Goal: Transaction & Acquisition: Register for event/course

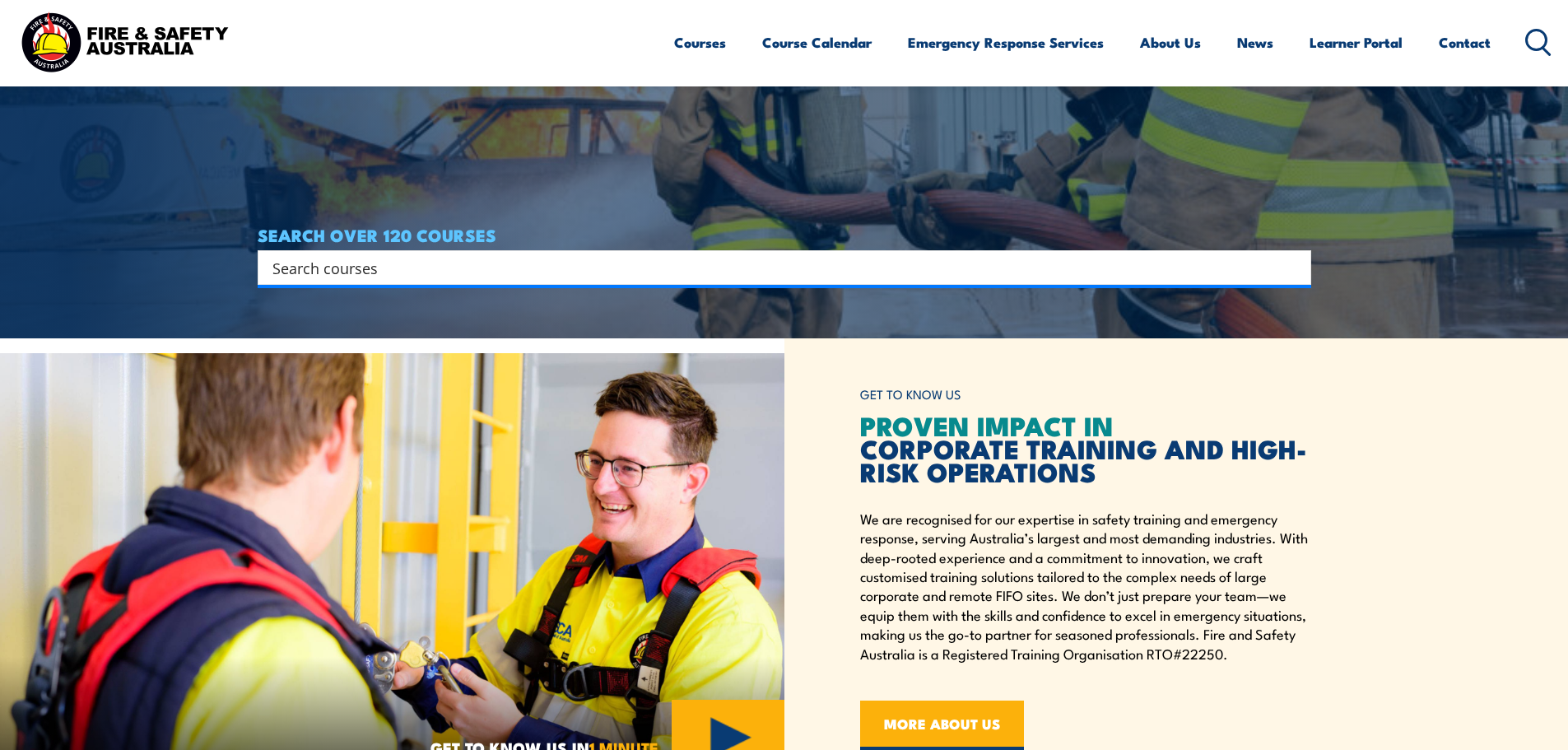
click at [707, 50] on link "Courses" at bounding box center [700, 42] width 52 height 44
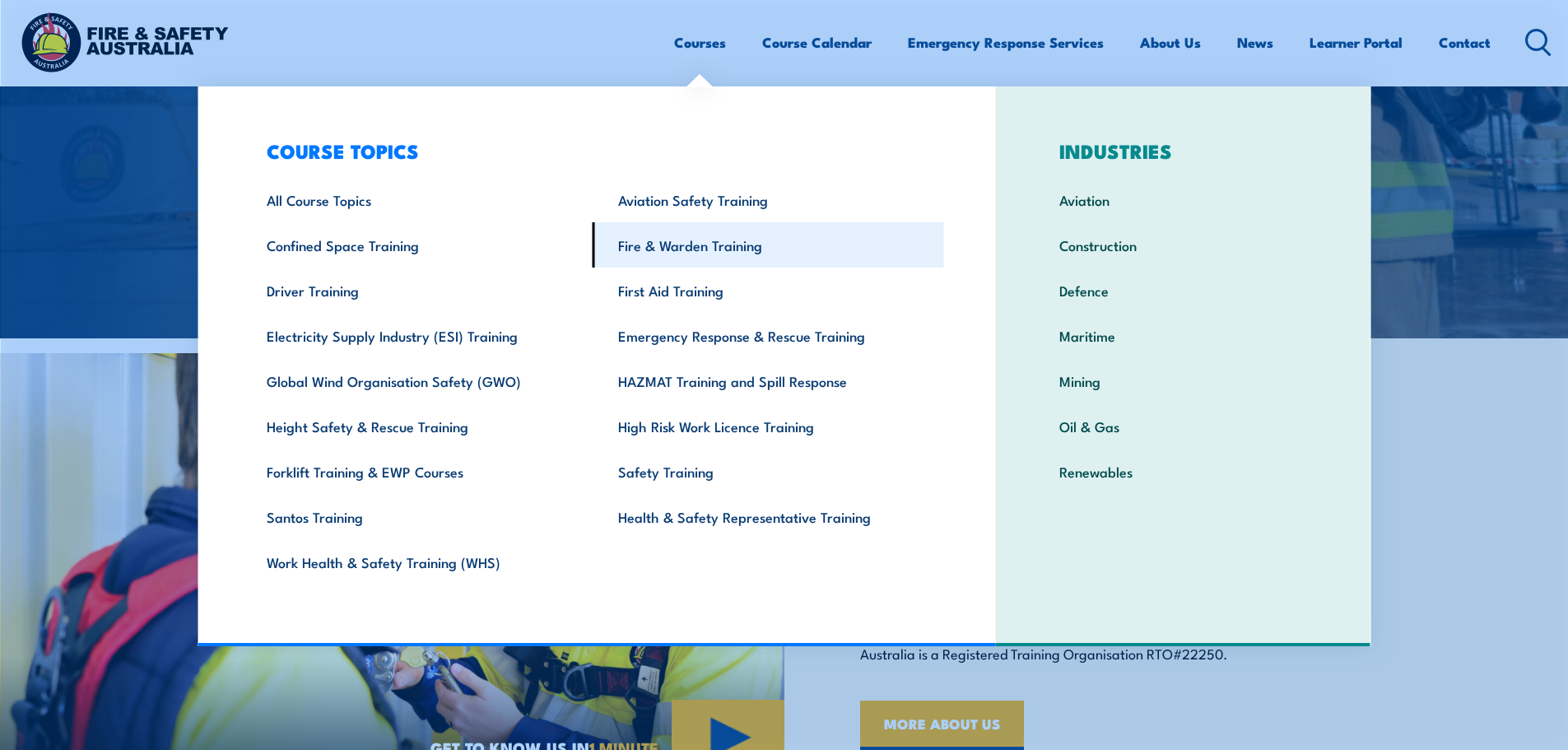
click at [680, 246] on link "Fire & Warden Training" at bounding box center [768, 245] width 351 height 46
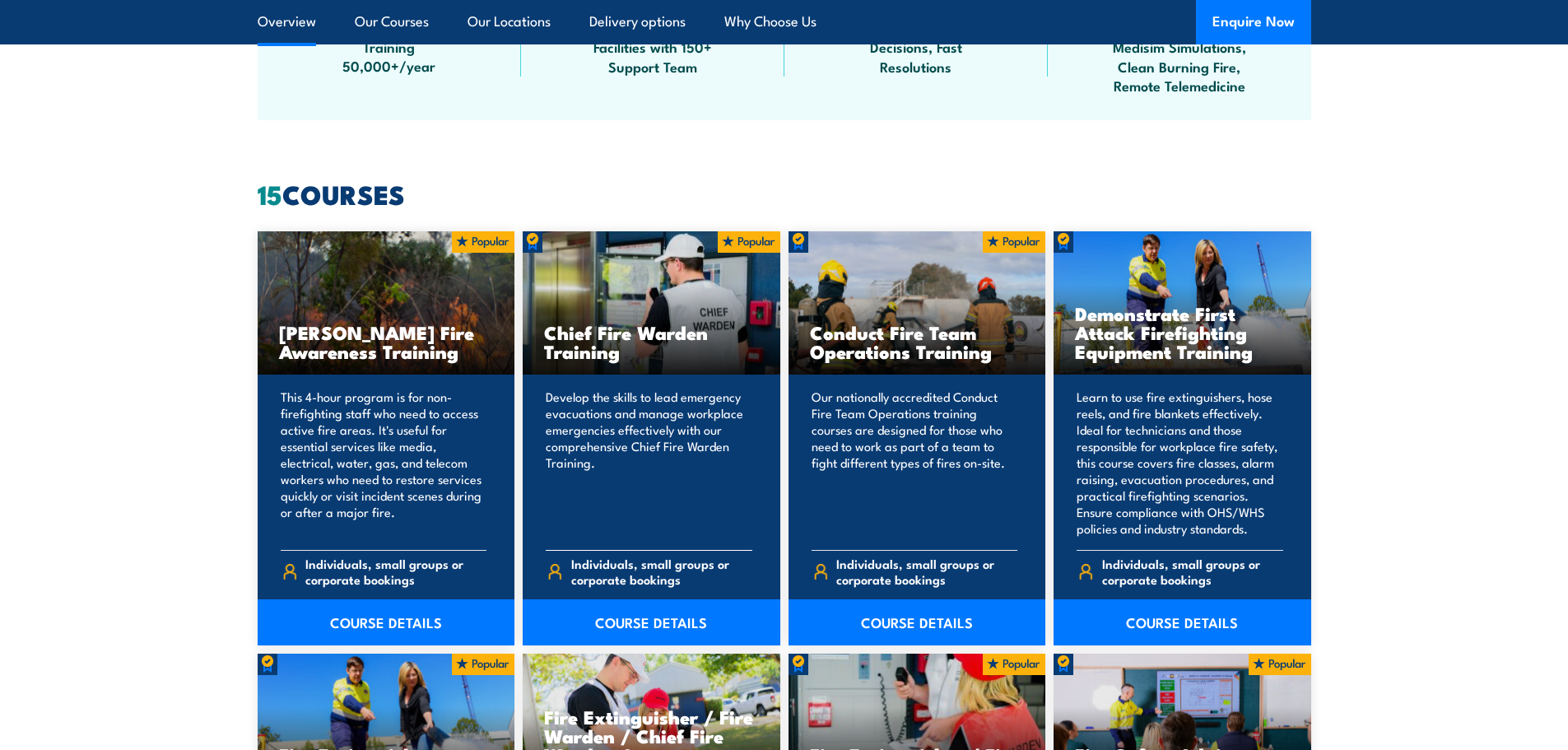
scroll to position [1317, 0]
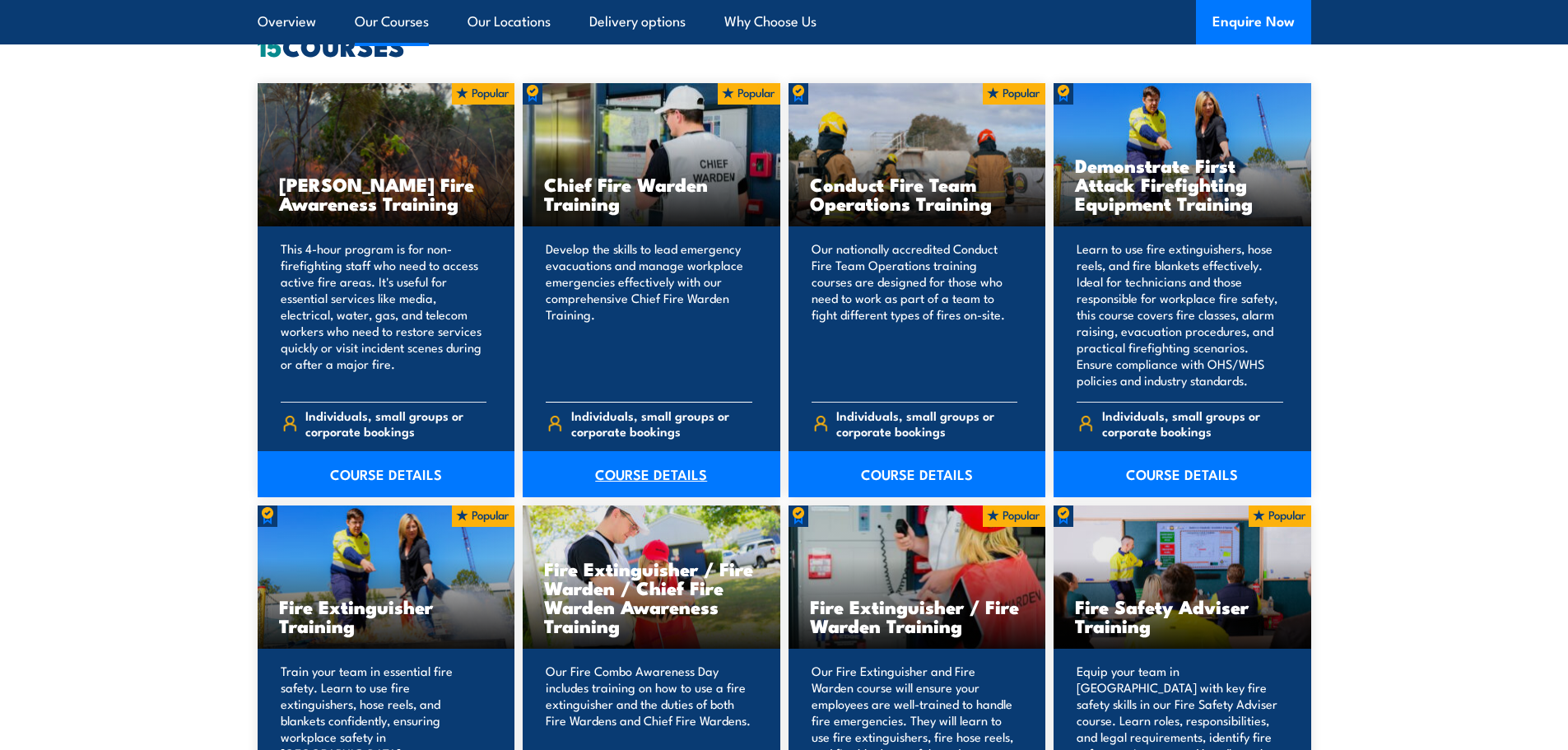
click at [679, 467] on link "COURSE DETAILS" at bounding box center [651, 474] width 257 height 46
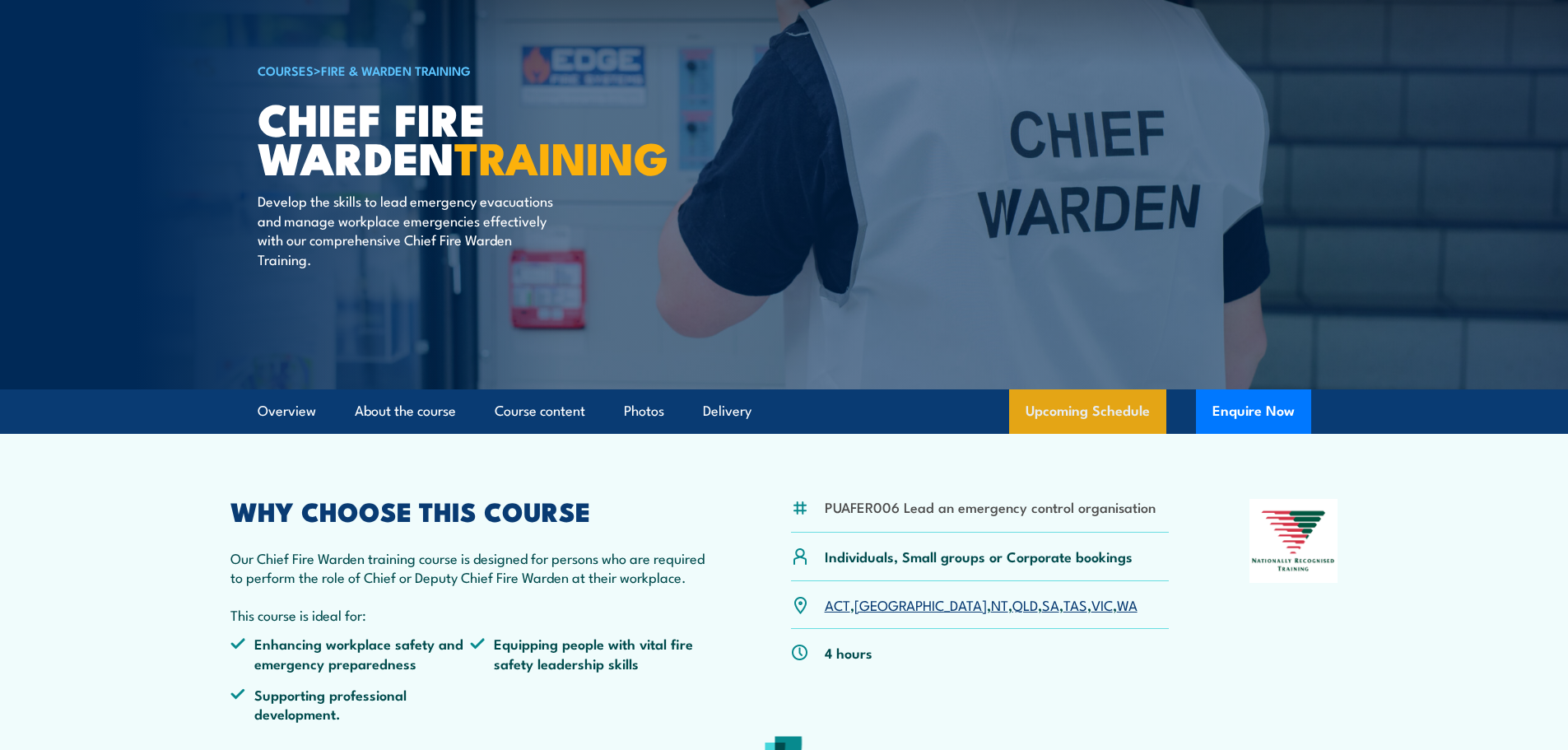
click at [1056, 401] on link "Upcoming Schedule" at bounding box center [1088, 412] width 158 height 45
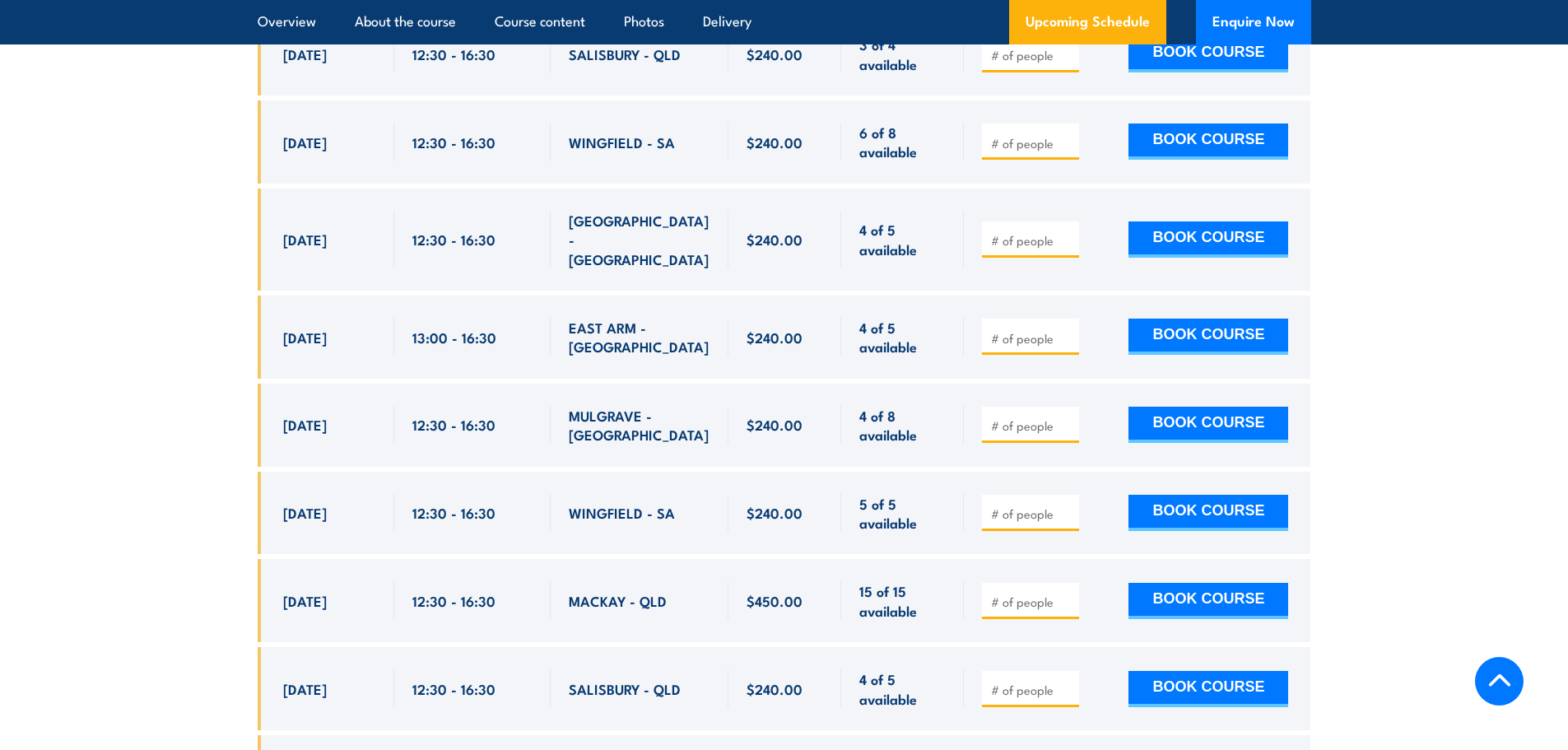
scroll to position [3759, 0]
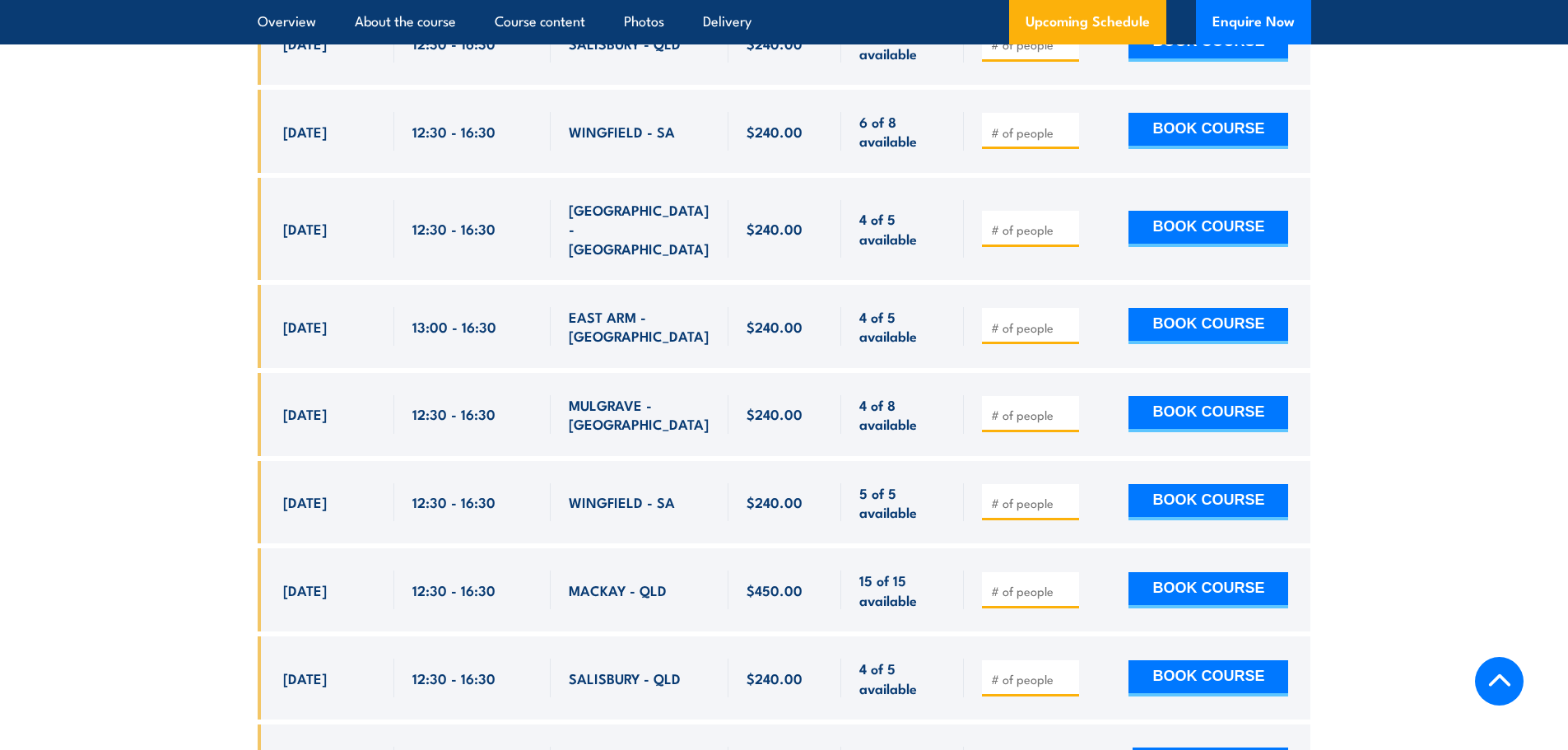
click at [989, 493] on span at bounding box center [1030, 502] width 85 height 19
click at [999, 494] on input "number" at bounding box center [1032, 502] width 83 height 16
type input "1"
click at [1169, 484] on button "BOOK COURSE" at bounding box center [1207, 502] width 159 height 36
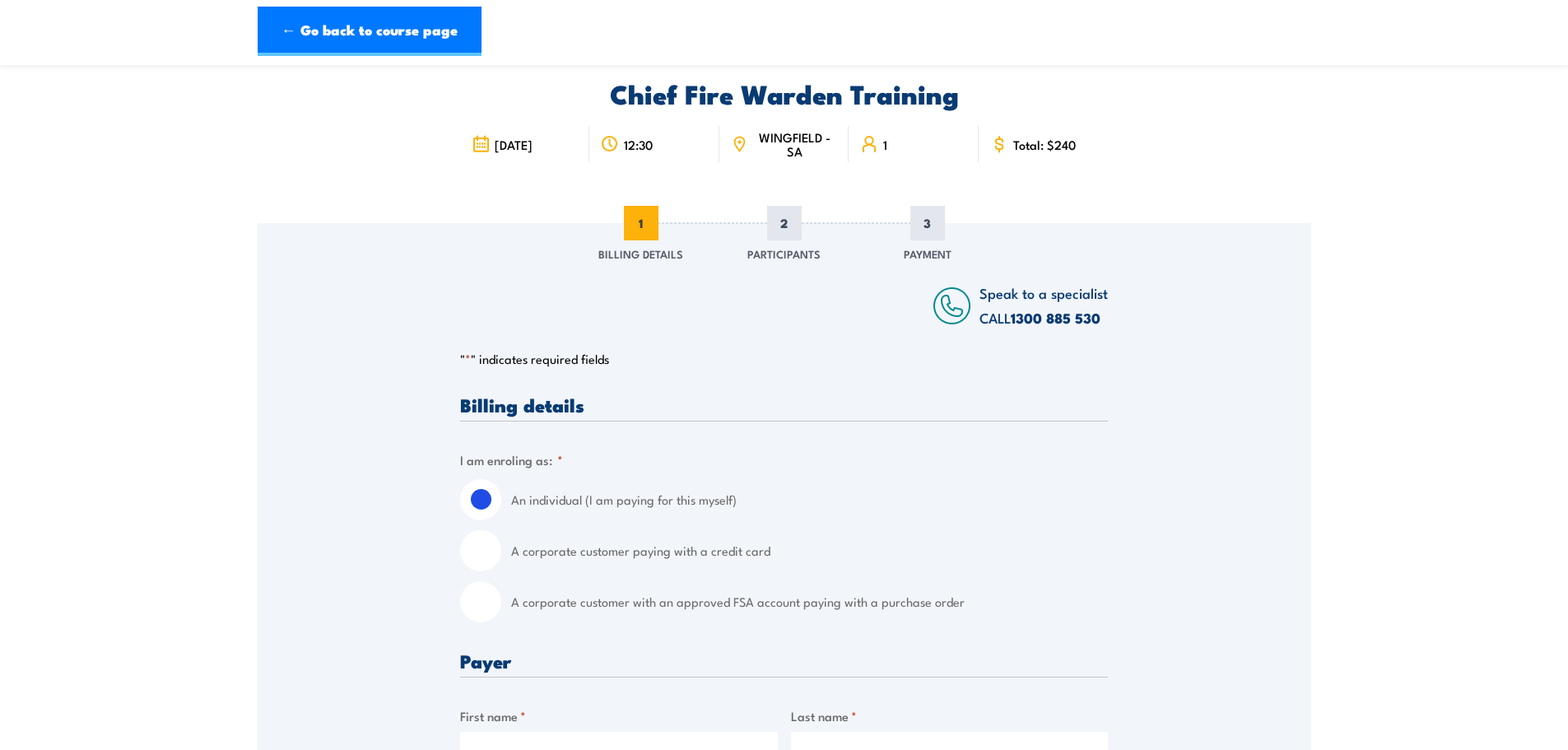
scroll to position [329, 0]
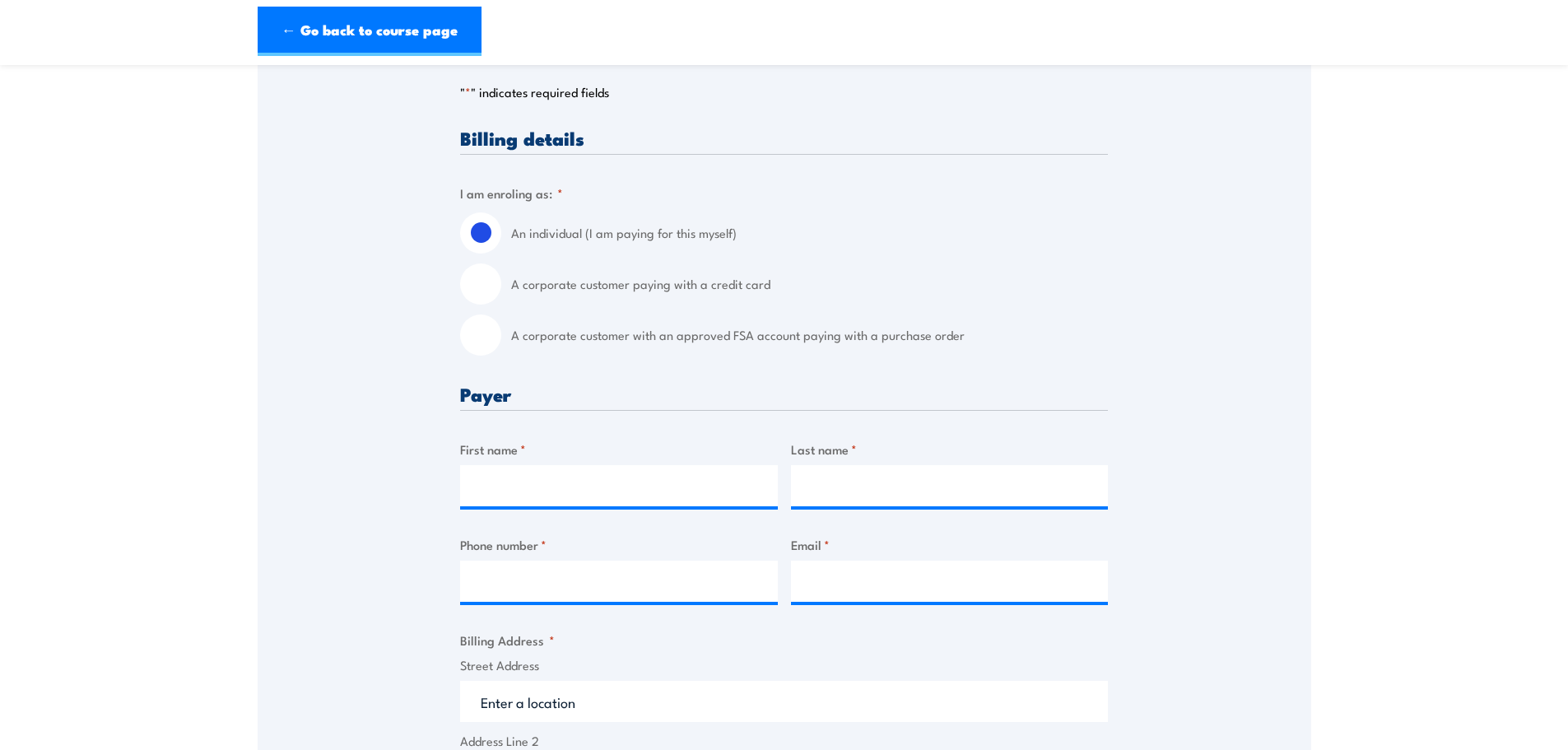
click at [686, 338] on label "A corporate customer with an approved FSA account paying with a purchase order" at bounding box center [809, 335] width 597 height 41
click at [501, 338] on input "A corporate customer with an approved FSA account paying with a purchase order" at bounding box center [480, 335] width 41 height 41
radio input "true"
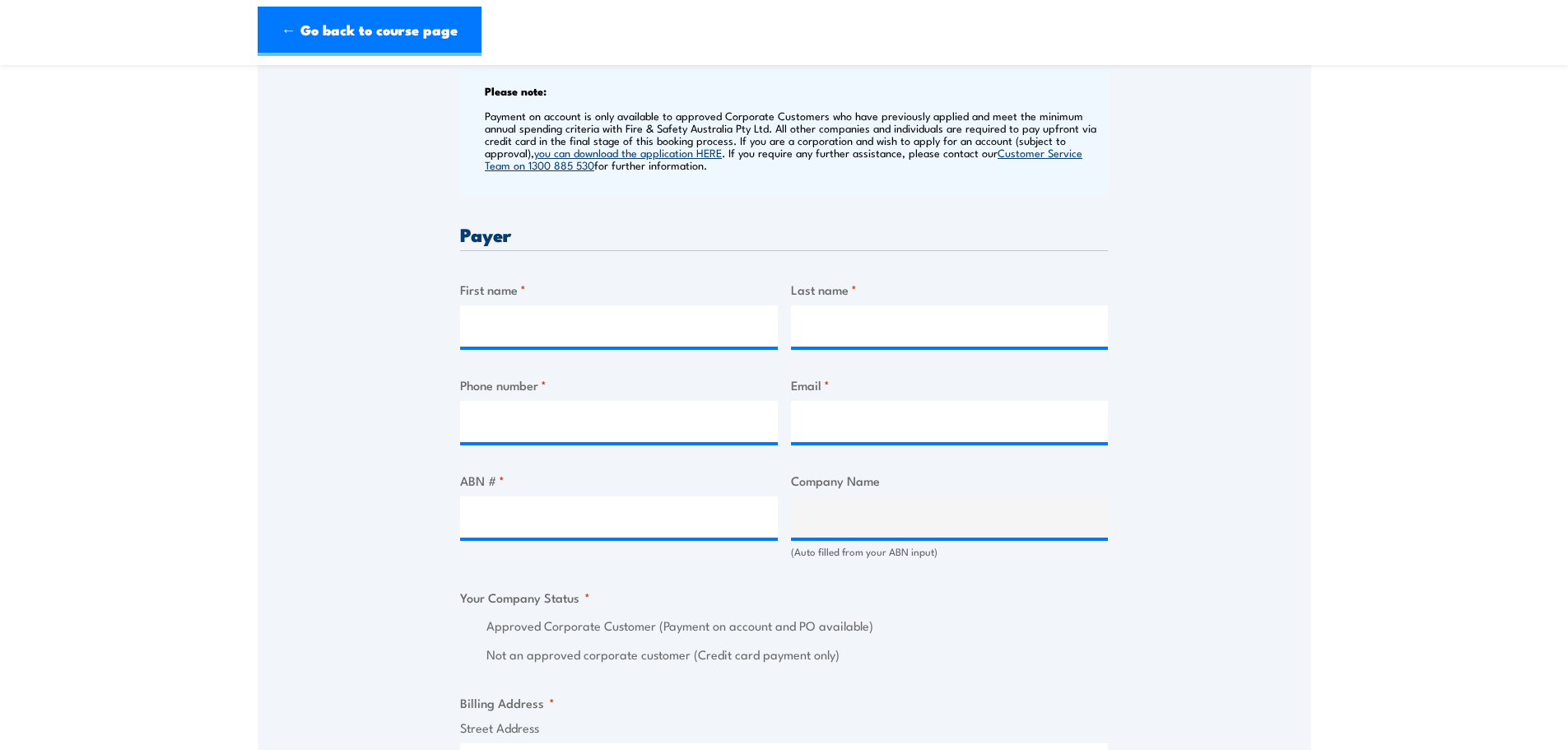
scroll to position [659, 0]
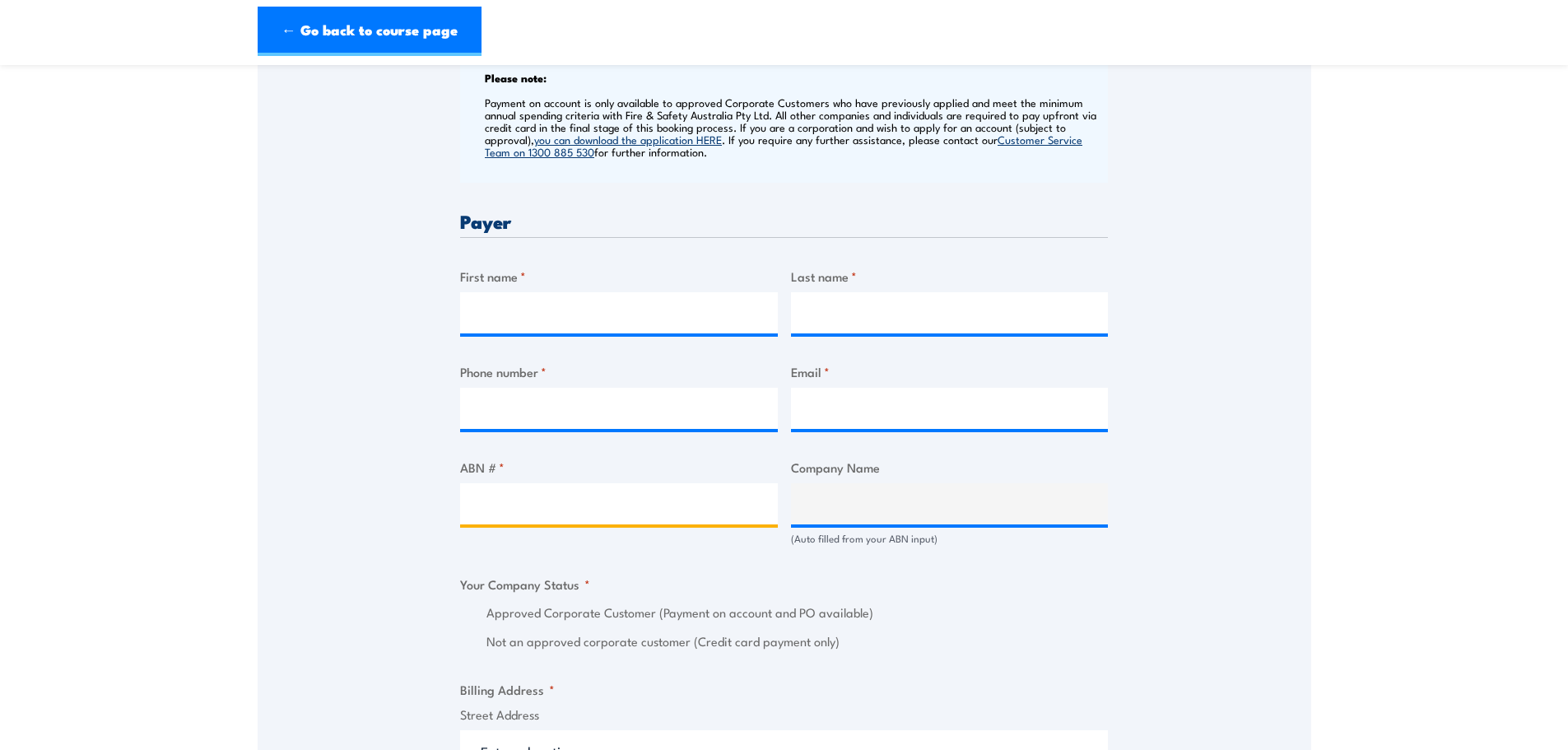
click at [576, 519] on input "ABN # *" at bounding box center [618, 504] width 318 height 41
paste input "73 622 492 826"
type input "73 622 492 826"
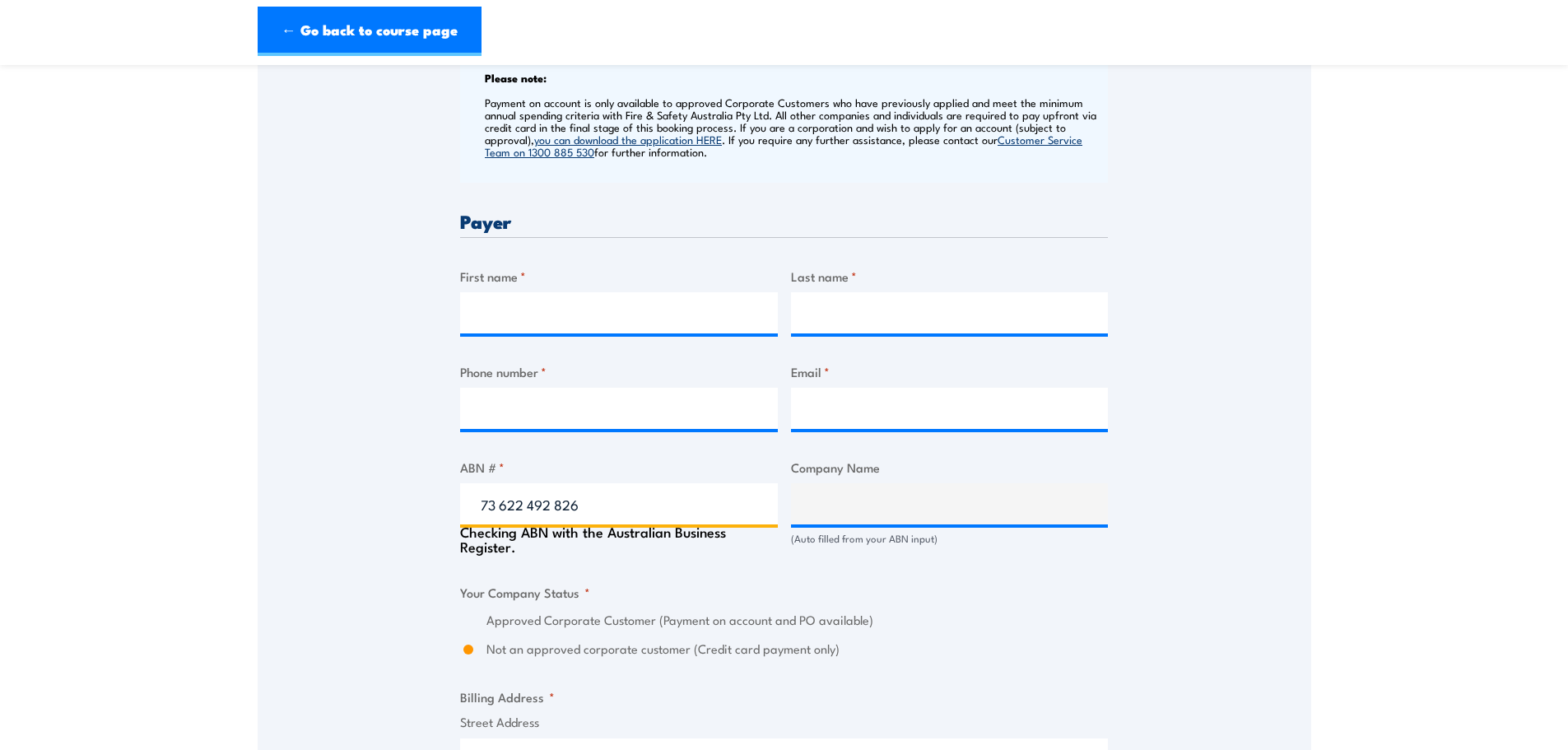
type input "PBE RUTHERFORD MINING PTY LTD"
radio input "true"
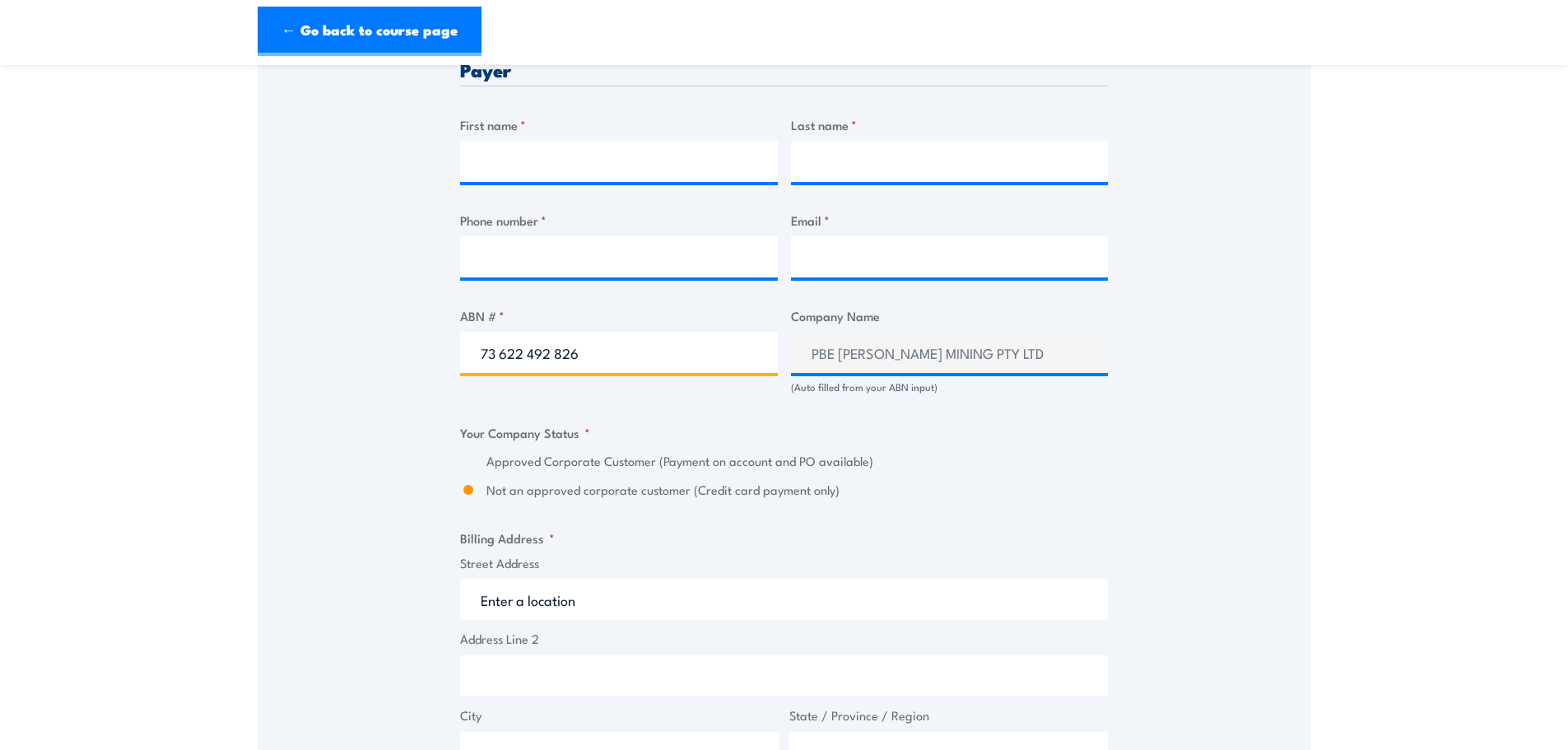
scroll to position [823, 0]
